Goal: Transaction & Acquisition: Purchase product/service

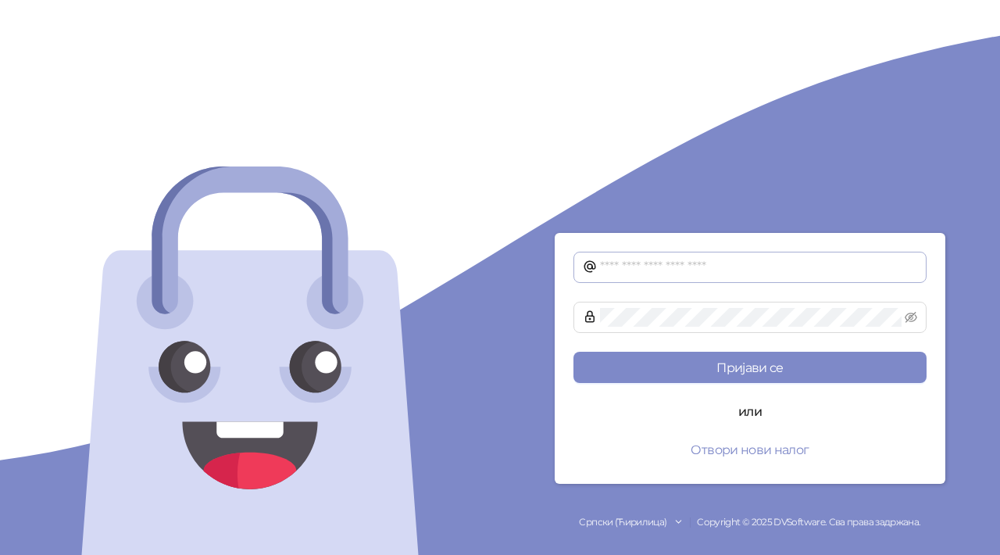
click at [626, 256] on span at bounding box center [749, 266] width 353 height 31
type input "**********"
click at [573, 351] on button "Пријави се" at bounding box center [749, 366] width 353 height 31
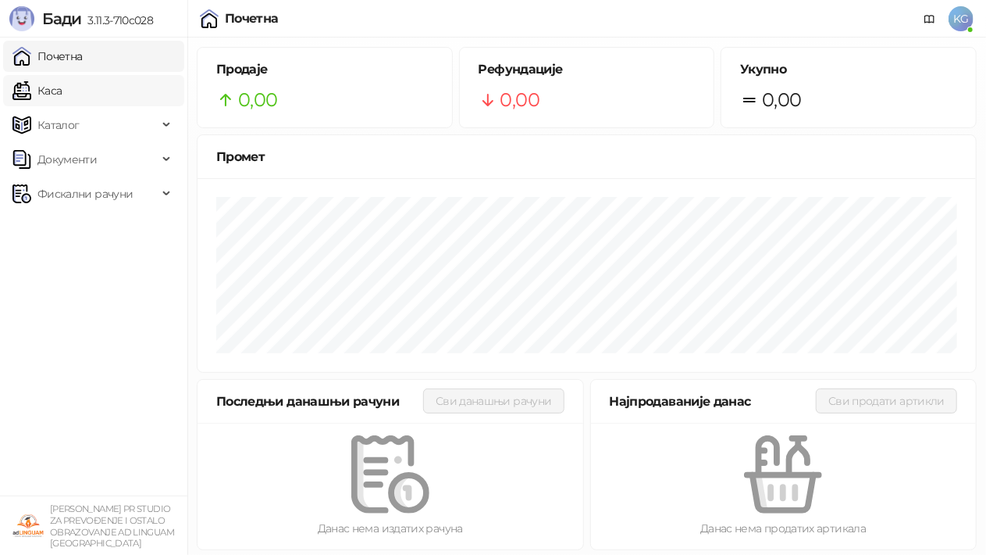
click at [62, 97] on link "Каса" at bounding box center [36, 90] width 49 height 31
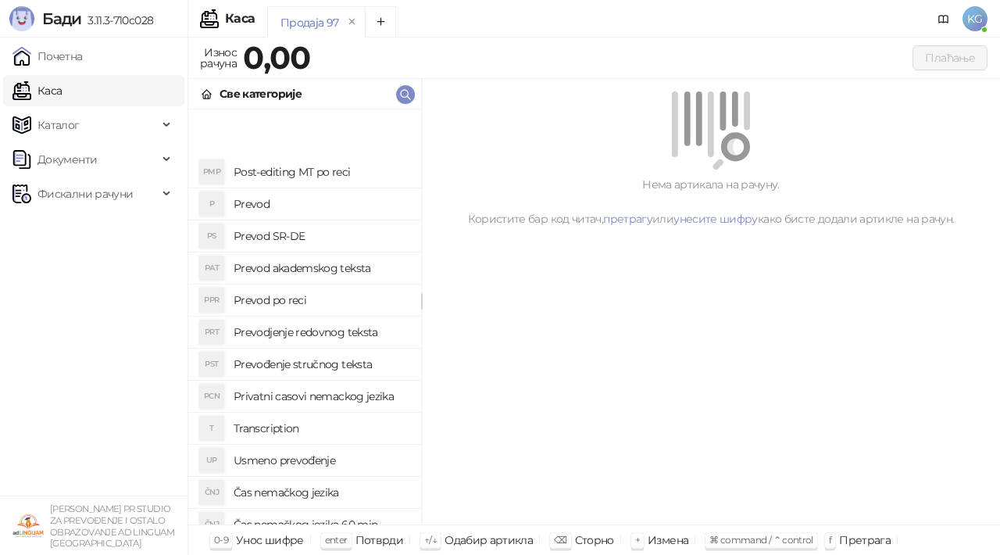
scroll to position [481, 0]
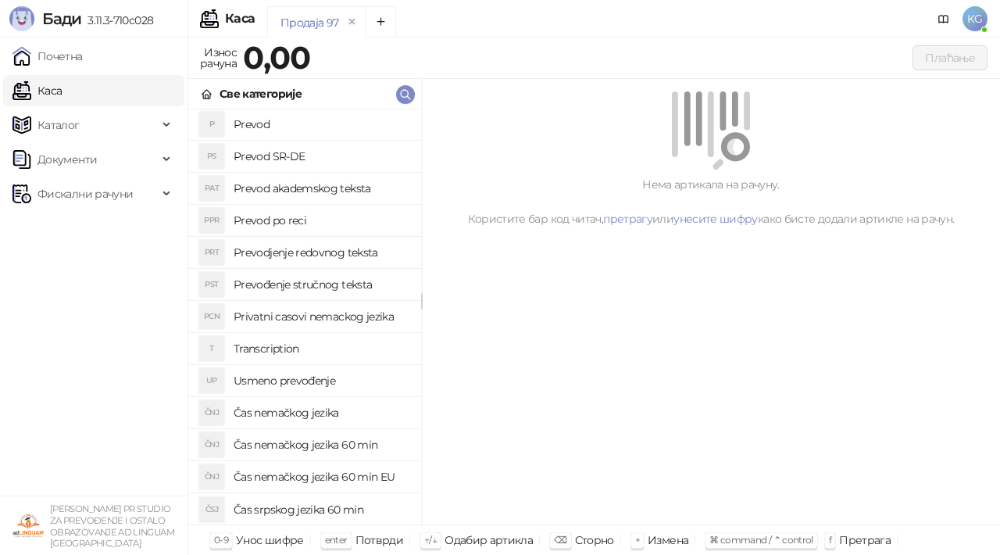
click at [348, 478] on h4 "Čas nemačkog jezika 60 min EU" at bounding box center [321, 476] width 175 height 25
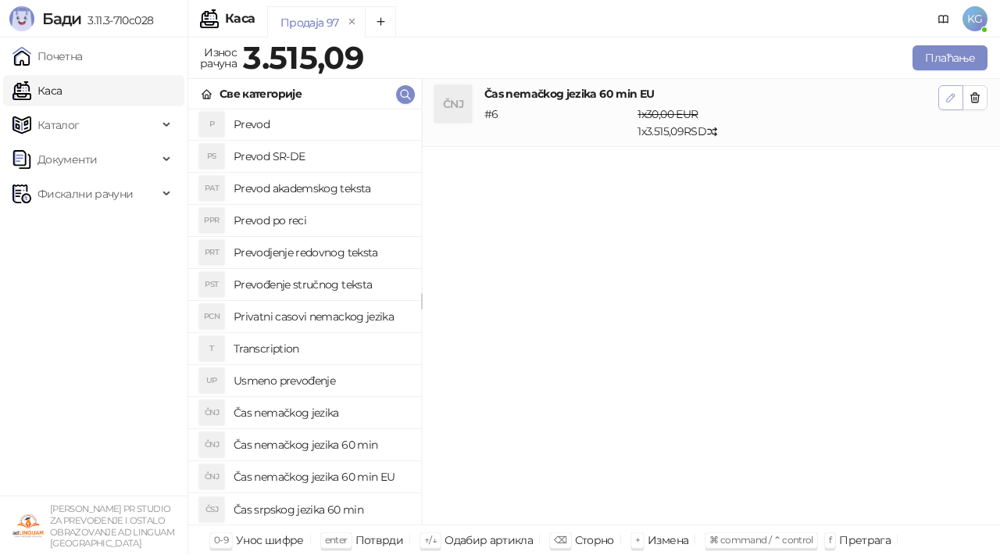
click at [948, 96] on icon "button" at bounding box center [951, 98] width 8 height 8
click at [285, 87] on div "Све категорије" at bounding box center [260, 93] width 82 height 17
click at [275, 511] on h4 "Čas srpskog jezika 60 min" at bounding box center [321, 509] width 175 height 25
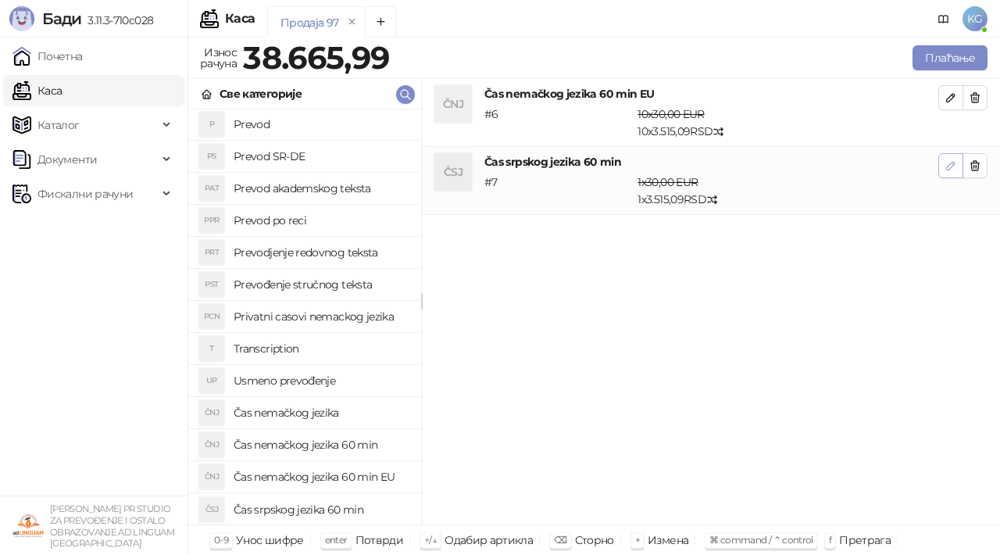
click at [947, 166] on icon "button" at bounding box center [951, 166] width 8 height 8
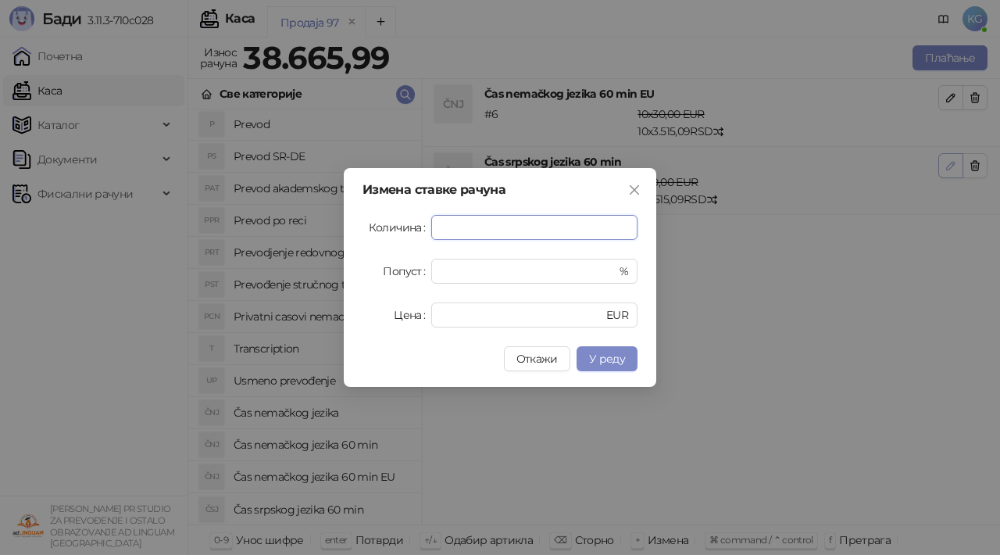
type input "*"
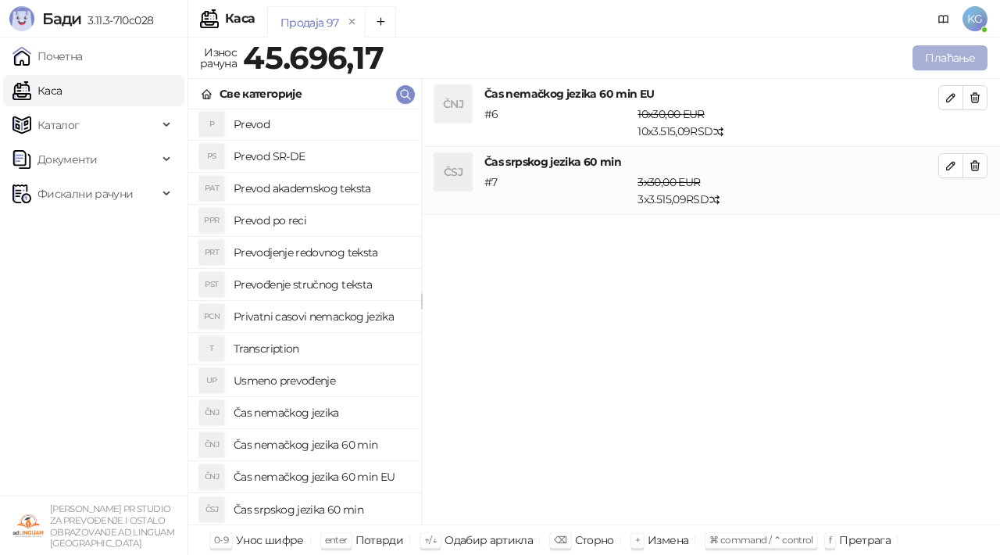
click at [953, 48] on button "Плаћање" at bounding box center [949, 57] width 75 height 25
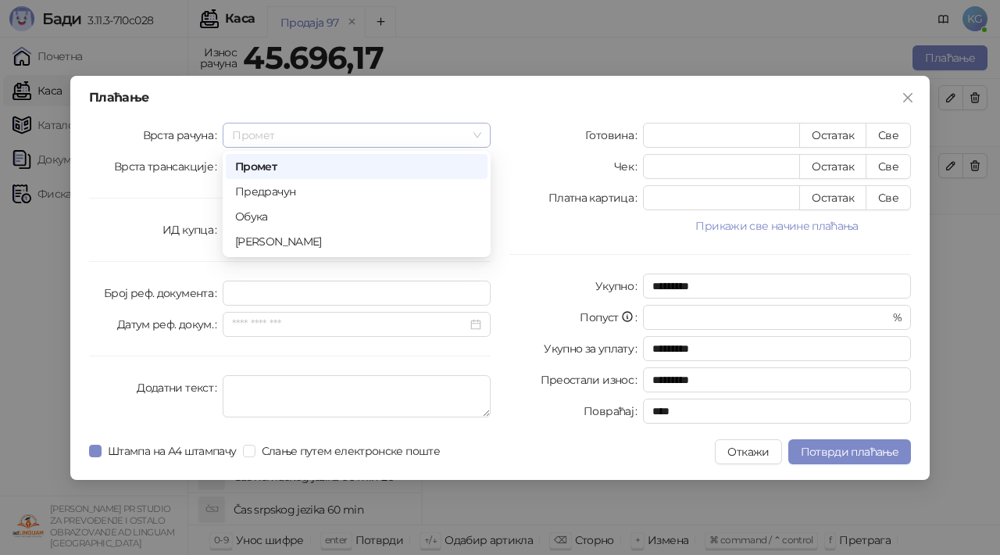
click at [480, 137] on span "Промет" at bounding box center [356, 134] width 249 height 23
click at [369, 189] on div "Предрачун" at bounding box center [356, 191] width 243 height 17
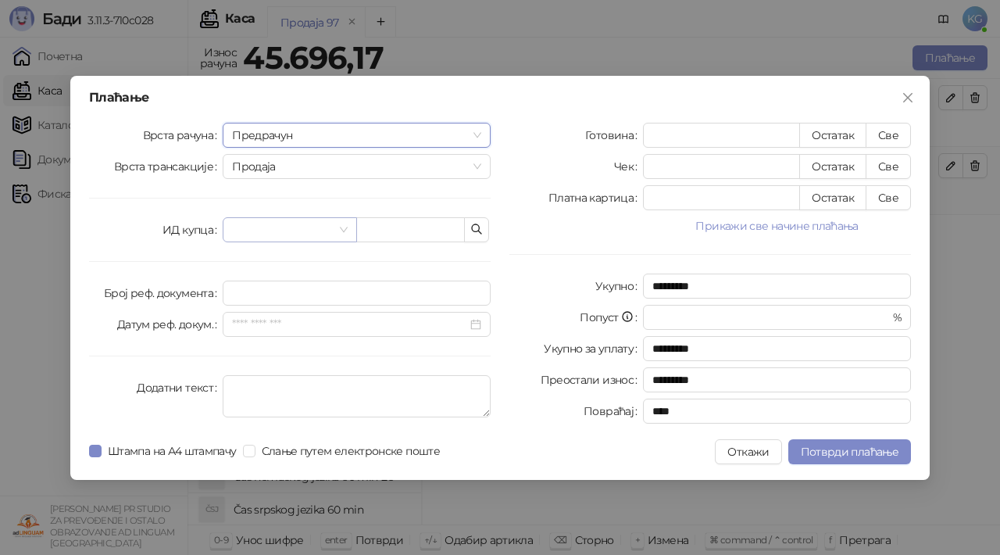
click at [341, 235] on span at bounding box center [289, 229] width 115 height 23
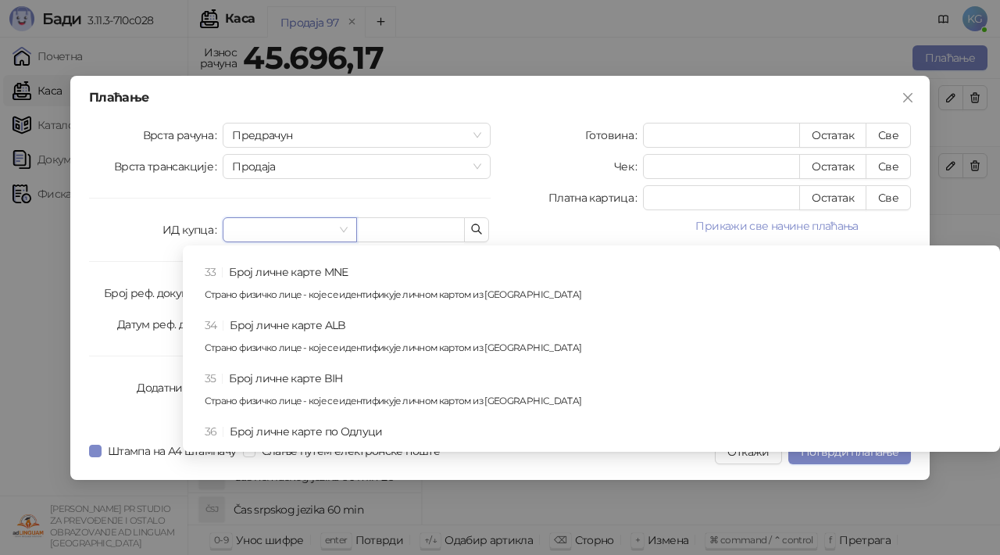
scroll to position [968, 0]
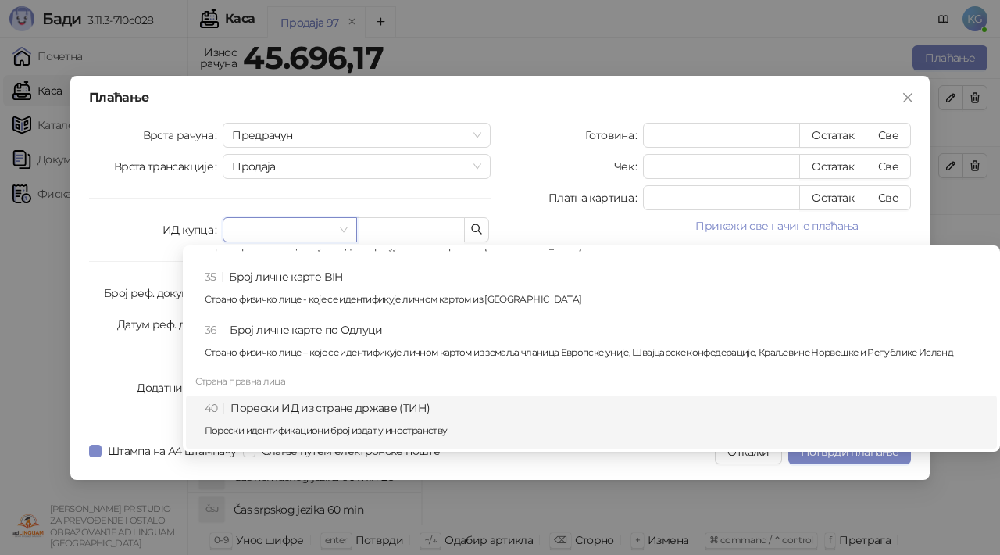
click at [287, 410] on div "40 Порески ИД из стране државе (ТИН) Порески идентификациони број издат у иност…" at bounding box center [596, 421] width 783 height 45
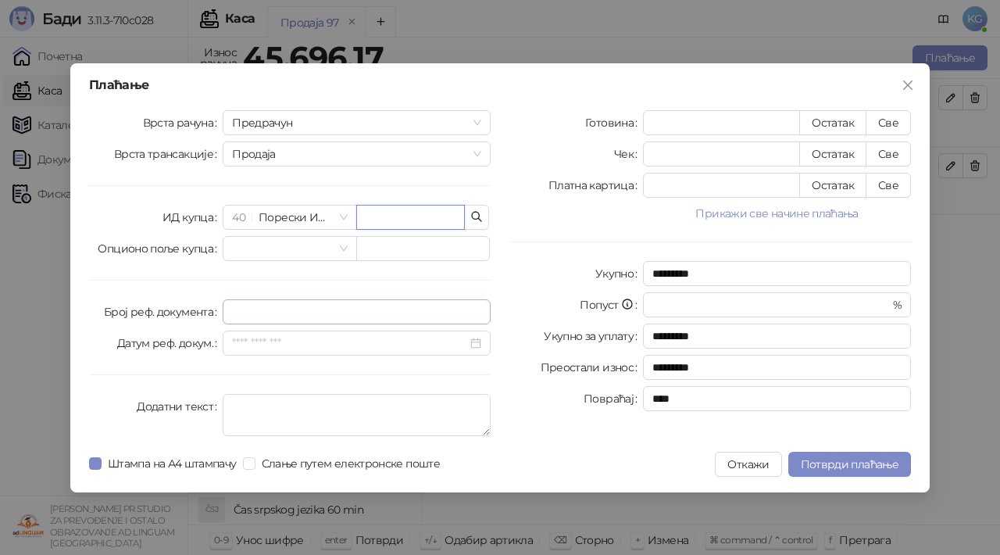
paste input "**********"
type input "**********"
click at [812, 214] on button "Прикажи све начине плаћања" at bounding box center [777, 213] width 268 height 19
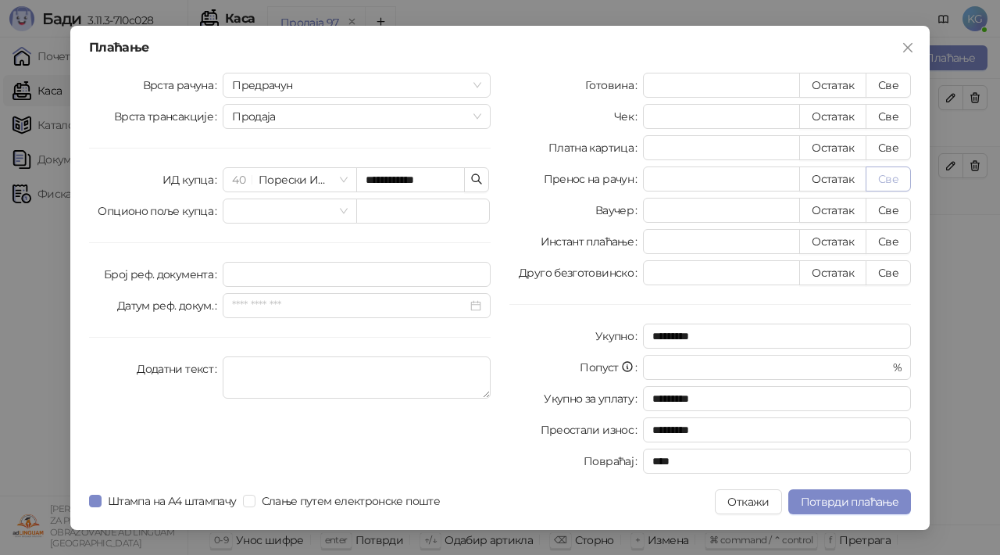
click at [886, 180] on button "Све" at bounding box center [887, 178] width 45 height 25
type input "********"
type input "****"
click at [848, 493] on button "Потврди плаћање" at bounding box center [849, 501] width 123 height 25
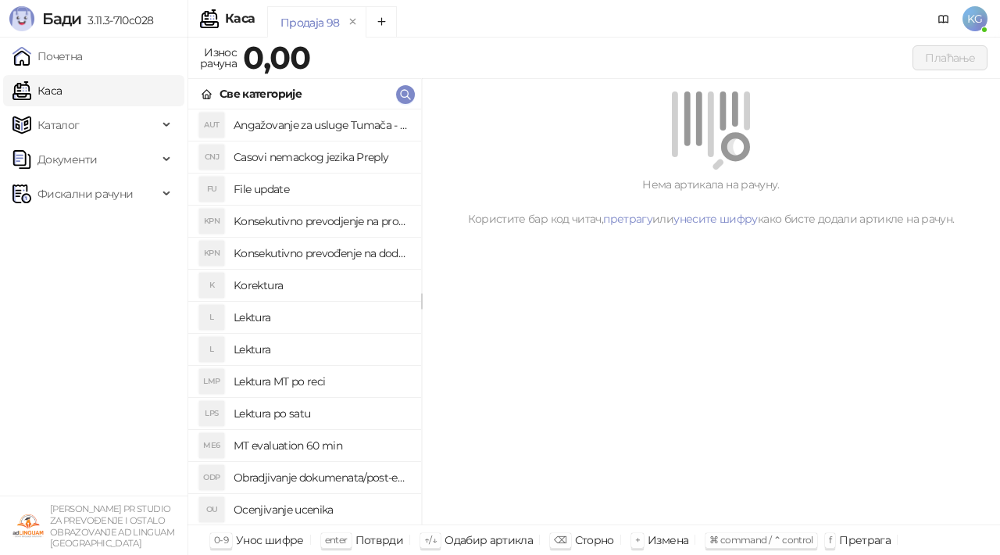
click at [968, 23] on span "KG" at bounding box center [974, 18] width 25 height 25
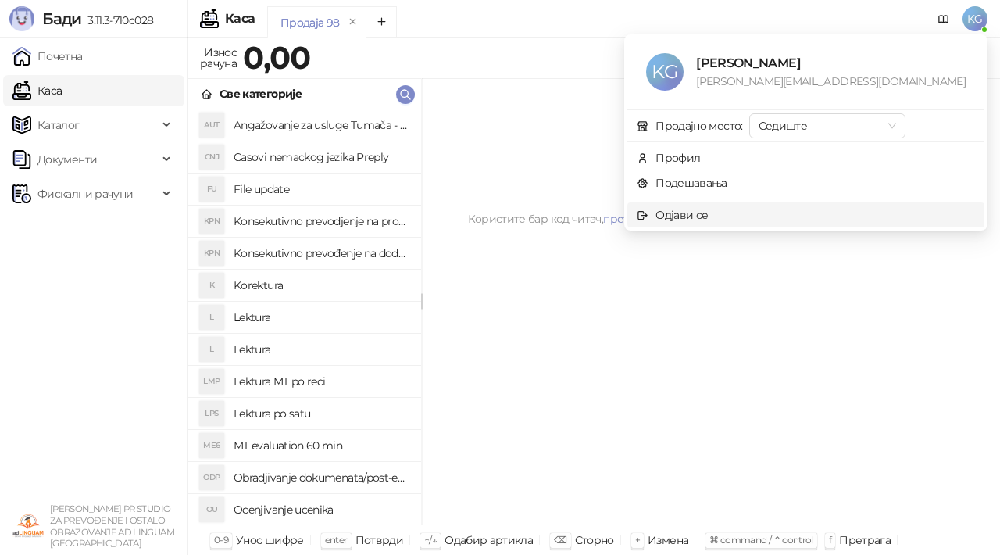
click at [790, 216] on span "Одјави се" at bounding box center [806, 214] width 338 height 17
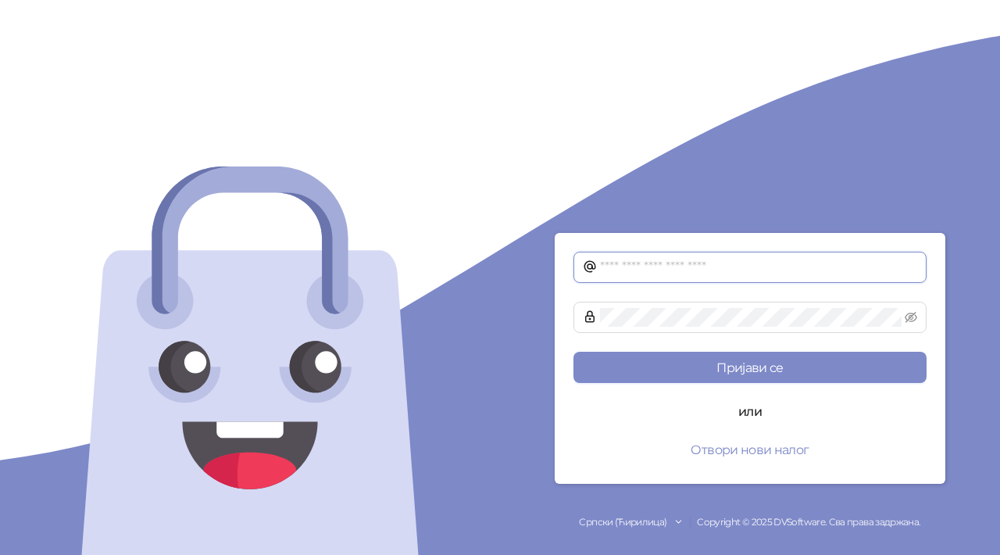
click at [629, 266] on input "text" at bounding box center [758, 267] width 317 height 19
type input "**********"
click at [573, 351] on button "Пријави се" at bounding box center [749, 366] width 353 height 31
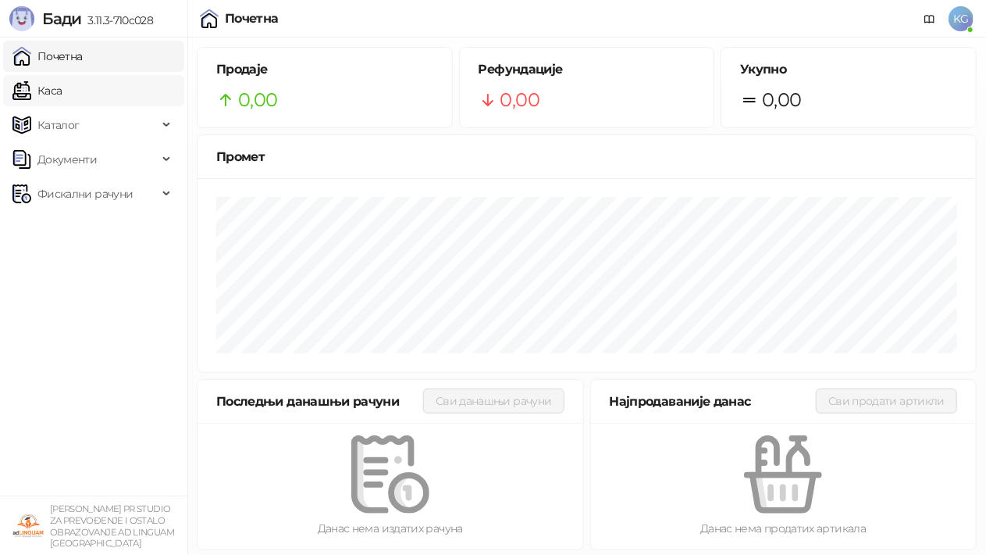
click at [62, 87] on link "Каса" at bounding box center [36, 90] width 49 height 31
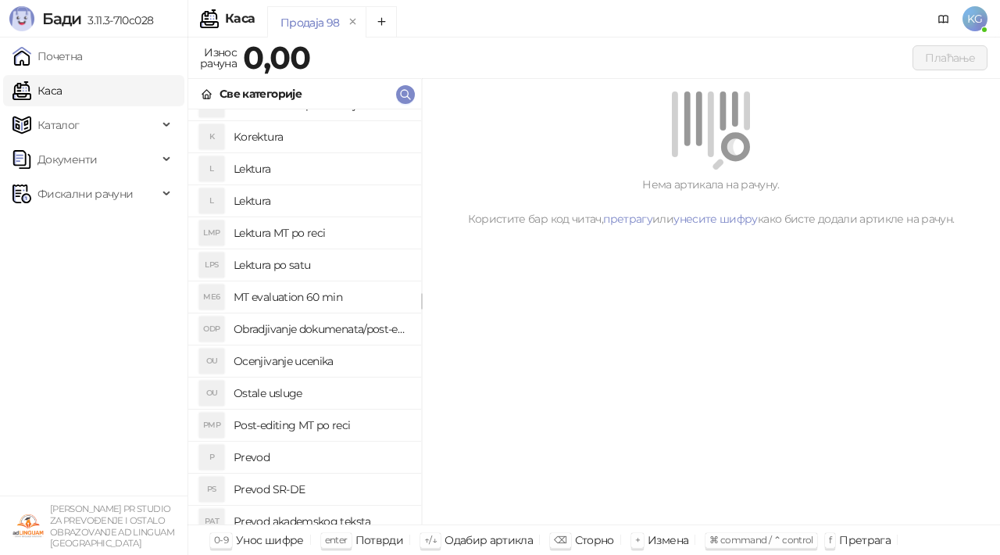
scroll to position [158, 0]
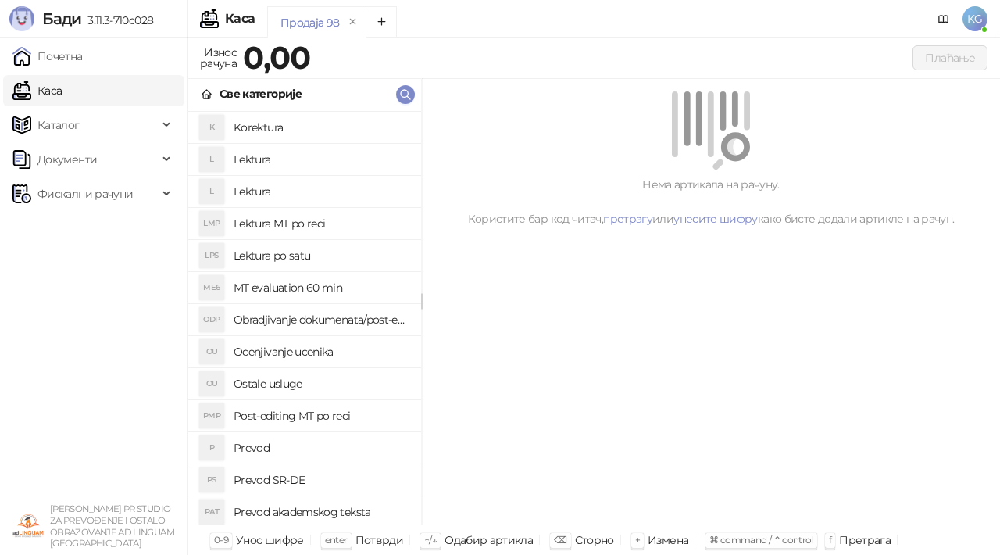
click at [294, 414] on h4 "Post-editing MT po reci" at bounding box center [321, 415] width 175 height 25
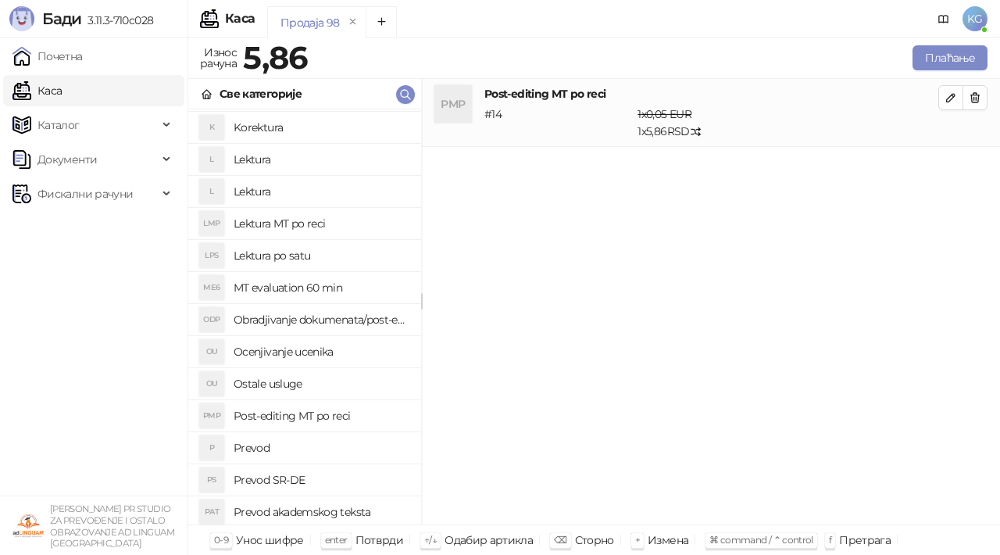
click at [972, 17] on span "KG" at bounding box center [974, 18] width 25 height 25
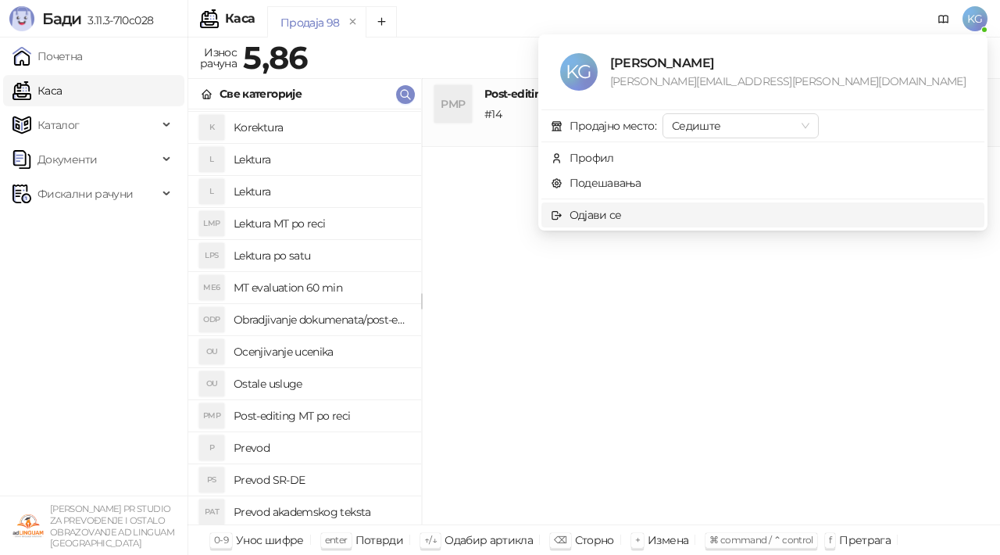
click at [622, 211] on div "Одјави се" at bounding box center [595, 214] width 52 height 17
